Goal: Task Accomplishment & Management: Use online tool/utility

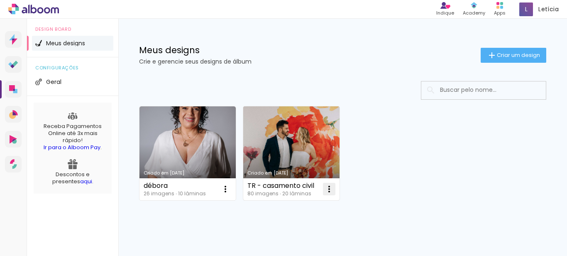
click at [329, 191] on iron-icon at bounding box center [329, 189] width 10 height 10
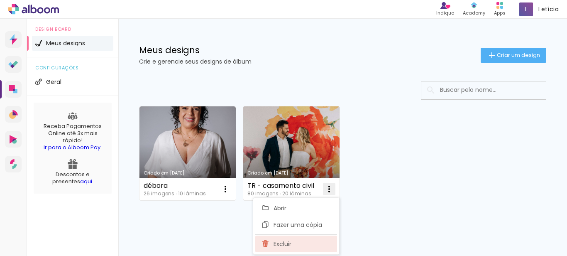
click at [292, 243] on paper-item "Excluir" at bounding box center [296, 243] width 82 height 17
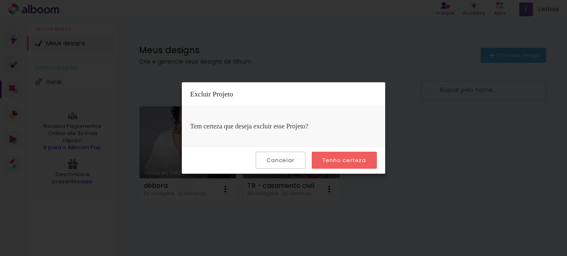
click at [0, 0] on slot "Tenho certeza" at bounding box center [0, 0] width 0 height 0
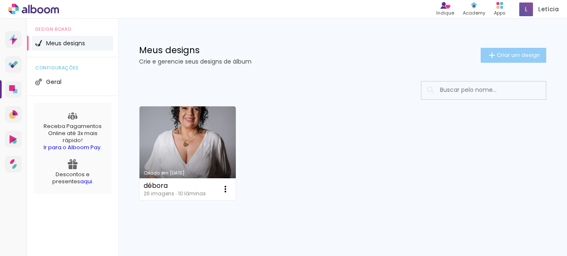
click at [497, 56] on span "Criar um design" at bounding box center [518, 54] width 43 height 5
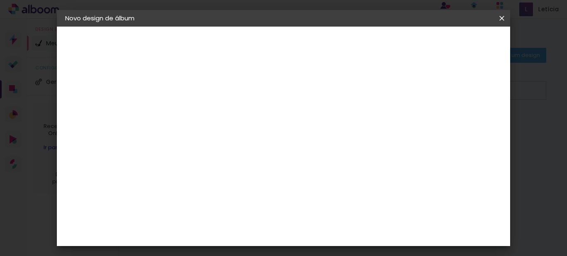
click at [499, 16] on iron-icon at bounding box center [502, 18] width 10 height 8
click at [500, 19] on iron-icon at bounding box center [502, 18] width 10 height 8
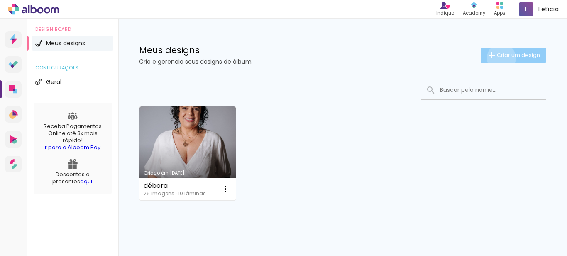
click at [497, 58] on span "Criar um design" at bounding box center [518, 54] width 43 height 5
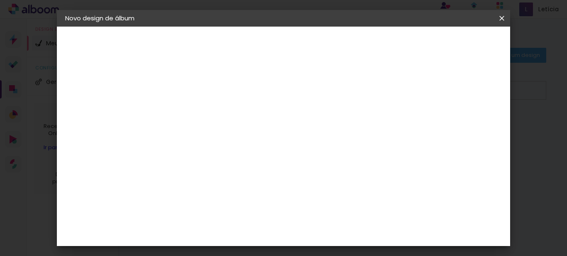
click at [201, 112] on input at bounding box center [201, 111] width 0 height 13
type input "[PERSON_NAME] - gestante"
type paper-input "[PERSON_NAME] - gestante"
click at [0, 0] on slot "Avançar" at bounding box center [0, 0] width 0 height 0
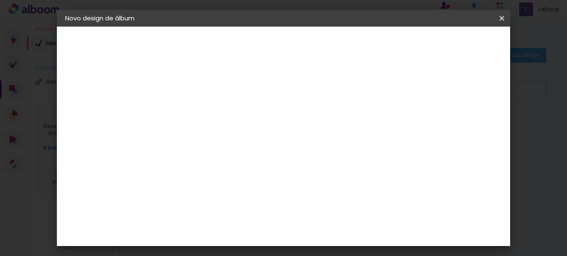
click at [250, 231] on paper-item "[PERSON_NAME]" at bounding box center [222, 240] width 90 height 18
click at [0, 0] on slot "Avançar" at bounding box center [0, 0] width 0 height 0
click at [233, 138] on input "text" at bounding box center [217, 144] width 32 height 13
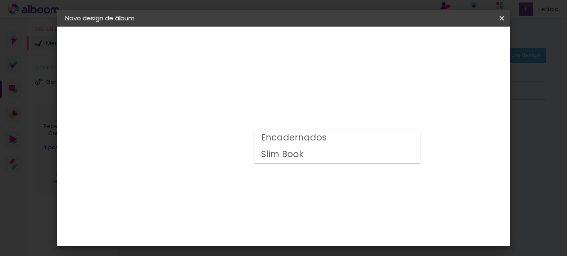
click at [0, 0] on slot "Encadernados" at bounding box center [0, 0] width 0 height 0
type input "Encadernados"
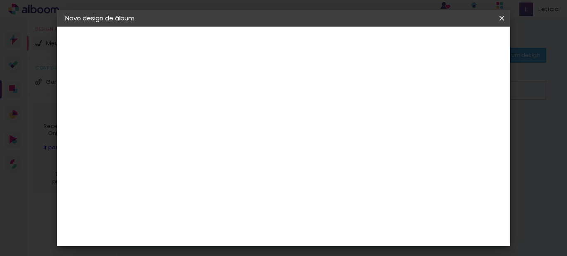
scroll to position [349, 0]
click at [336, 44] on paper-button "Avançar" at bounding box center [316, 44] width 41 height 14
click at [0, 0] on slot "Mostrar sangria" at bounding box center [0, 0] width 0 height 0
type paper-checkbox "on"
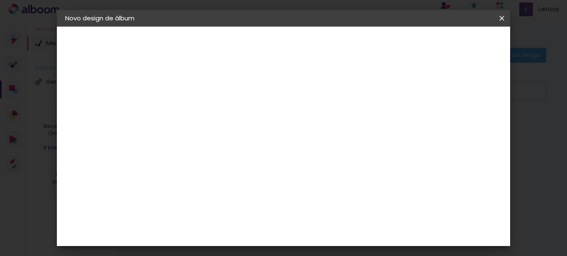
click at [299, 44] on span "Iniciar design" at bounding box center [289, 47] width 19 height 12
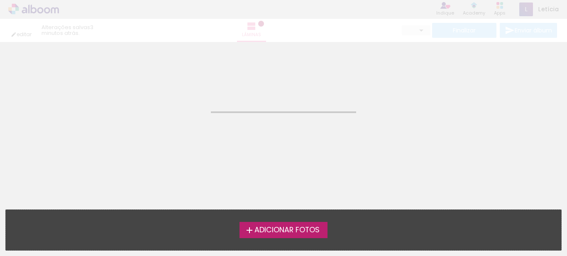
click at [272, 234] on span "Adicionar Fotos" at bounding box center [286, 229] width 65 height 7
click at [0, 0] on input "file" at bounding box center [0, 0] width 0 height 0
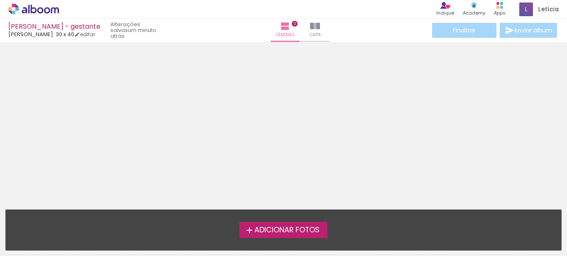
click at [279, 229] on span "Adicionar Fotos" at bounding box center [286, 229] width 65 height 7
click at [0, 0] on input "file" at bounding box center [0, 0] width 0 height 0
